Goal: Transaction & Acquisition: Purchase product/service

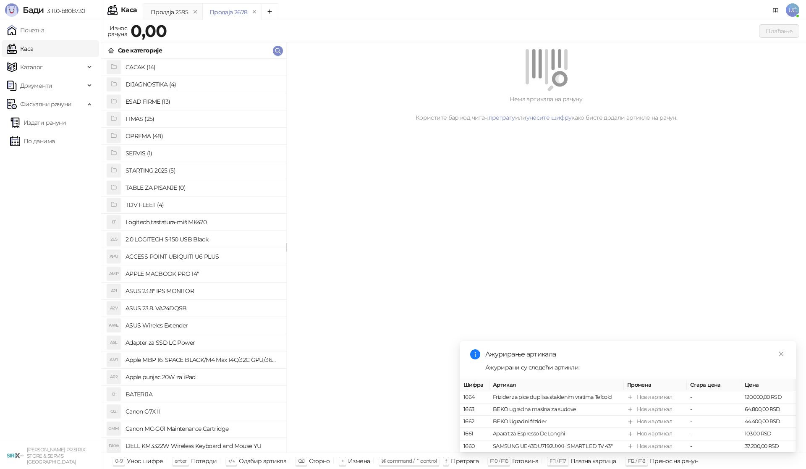
click at [141, 154] on h4 "SERVIS (1)" at bounding box center [202, 152] width 154 height 13
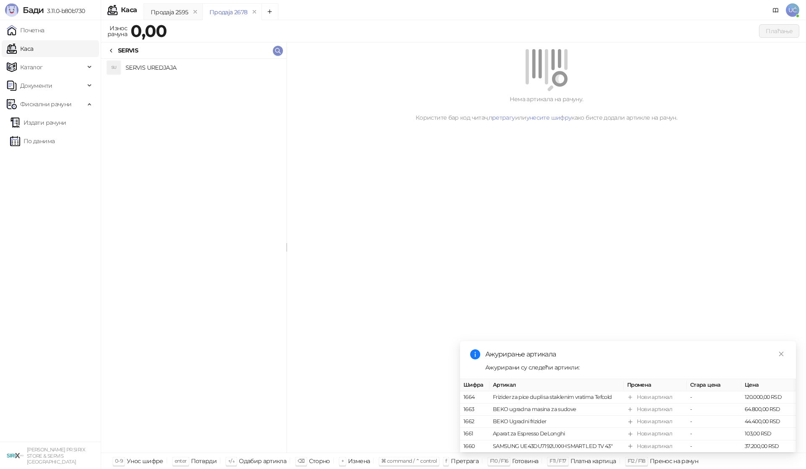
click at [114, 50] on icon at bounding box center [111, 50] width 7 height 7
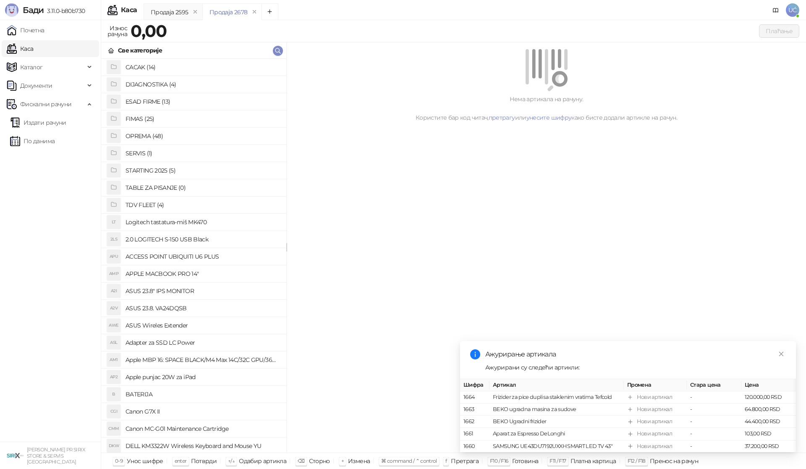
click at [142, 133] on h4 "OPREMA (48)" at bounding box center [202, 135] width 154 height 13
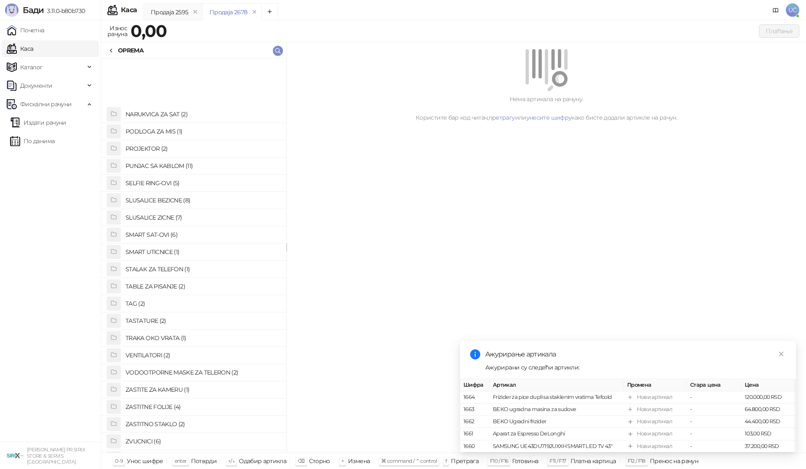
scroll to position [432, 0]
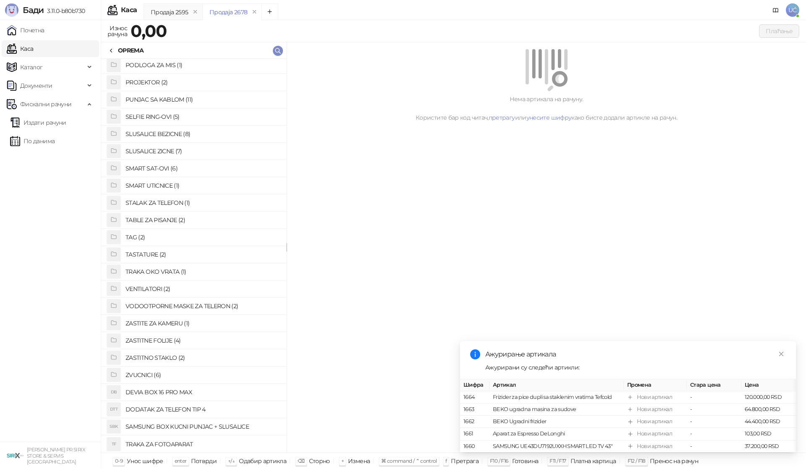
click at [164, 357] on h4 "ZASTITNO STAKLO (2)" at bounding box center [202, 357] width 154 height 13
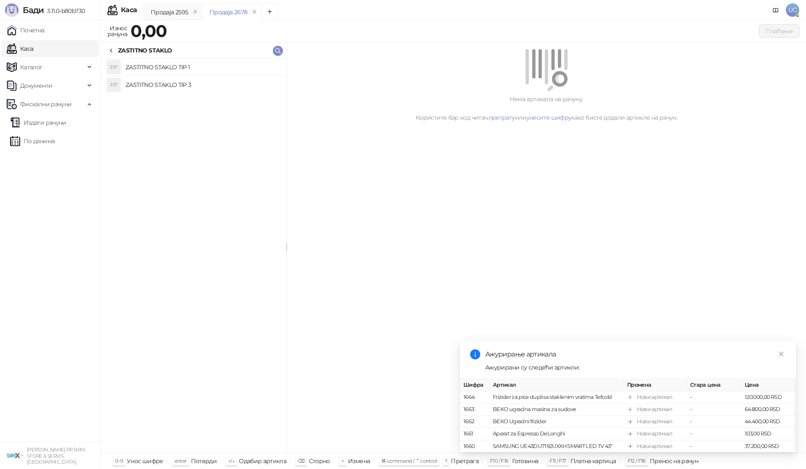
click at [166, 69] on h4 "ZASTITNO STAKLO TIP 1" at bounding box center [202, 66] width 154 height 13
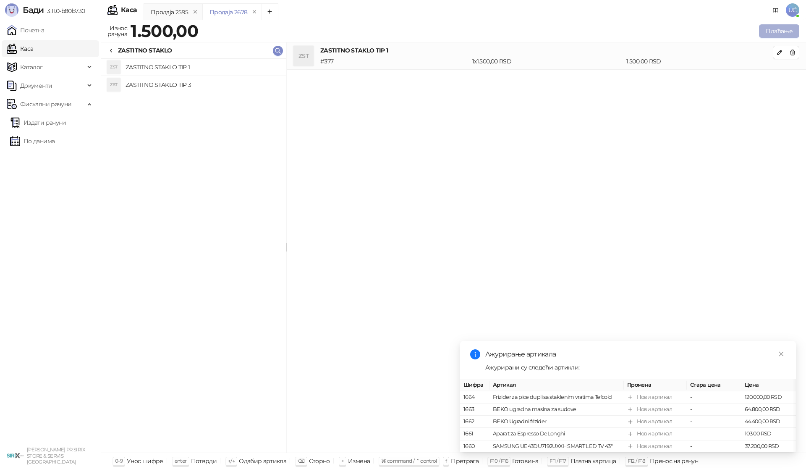
click at [778, 31] on button "Плаћање" at bounding box center [779, 30] width 40 height 13
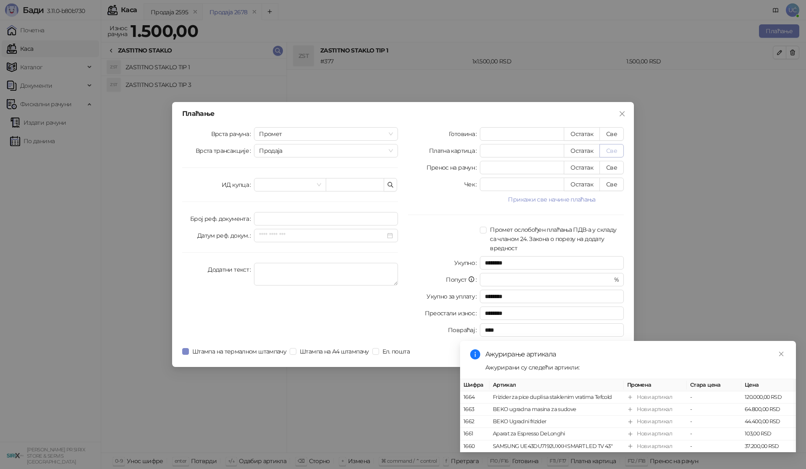
click at [617, 148] on button "Све" at bounding box center [611, 150] width 24 height 13
type input "****"
click at [781, 351] on icon "close" at bounding box center [781, 354] width 6 height 6
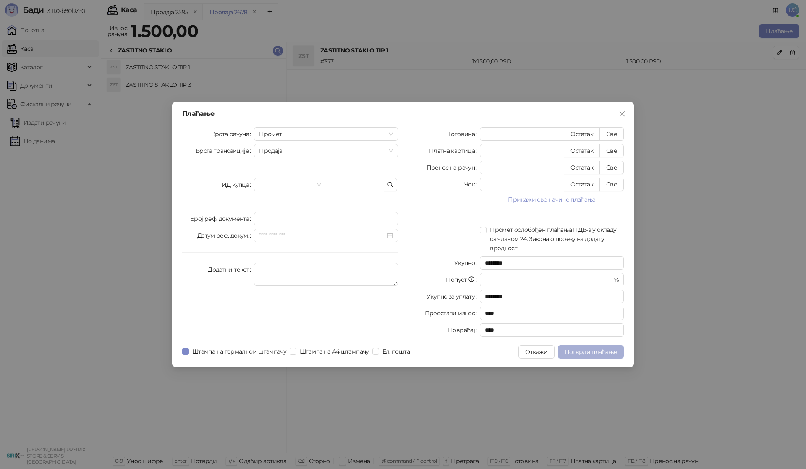
click at [608, 350] on span "Потврди плаћање" at bounding box center [591, 352] width 52 height 8
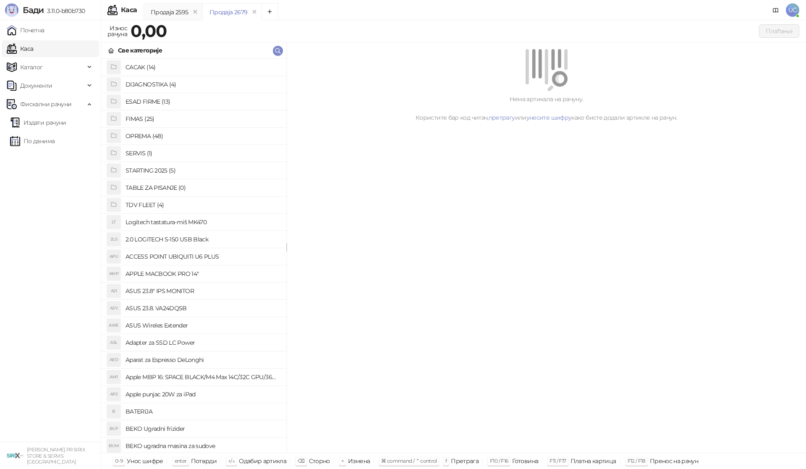
click at [164, 134] on h4 "OPREMA (48)" at bounding box center [202, 135] width 154 height 13
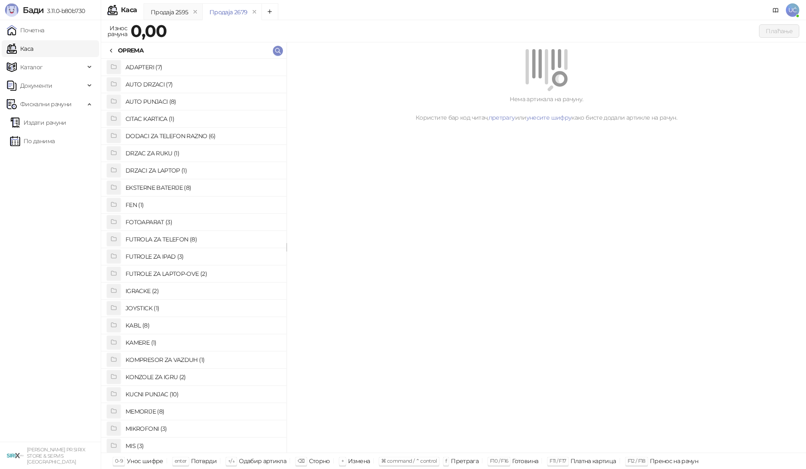
click at [180, 241] on h4 "FUTROLA ZA TELEFON (8)" at bounding box center [202, 239] width 154 height 13
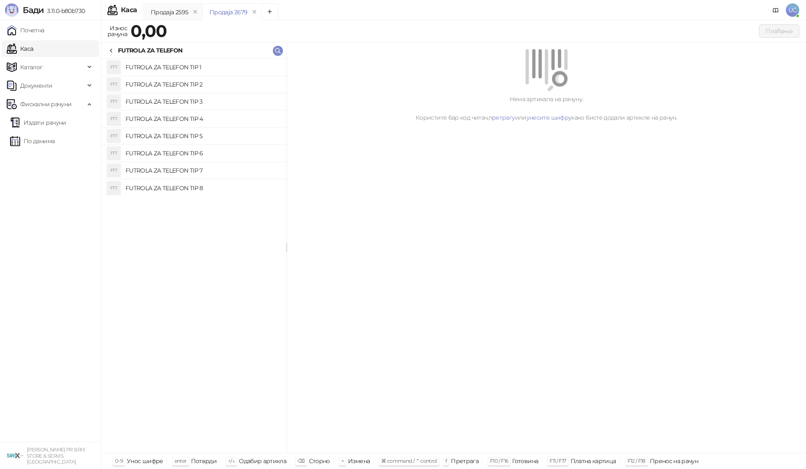
click at [201, 87] on h4 "FUTROLA ZA TELEFON TIP 2" at bounding box center [202, 84] width 154 height 13
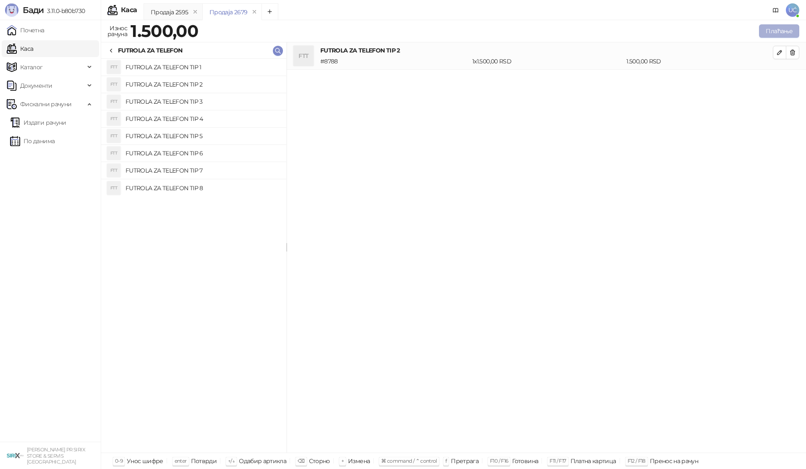
click at [765, 36] on button "Плаћање" at bounding box center [779, 30] width 40 height 13
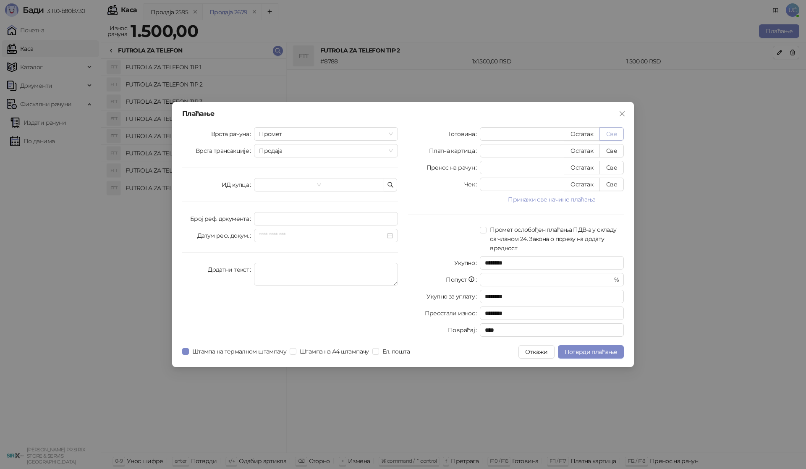
click at [623, 130] on button "Све" at bounding box center [611, 133] width 24 height 13
type input "****"
click at [606, 353] on span "Потврди плаћање" at bounding box center [591, 352] width 52 height 8
